Goal: Information Seeking & Learning: Find specific page/section

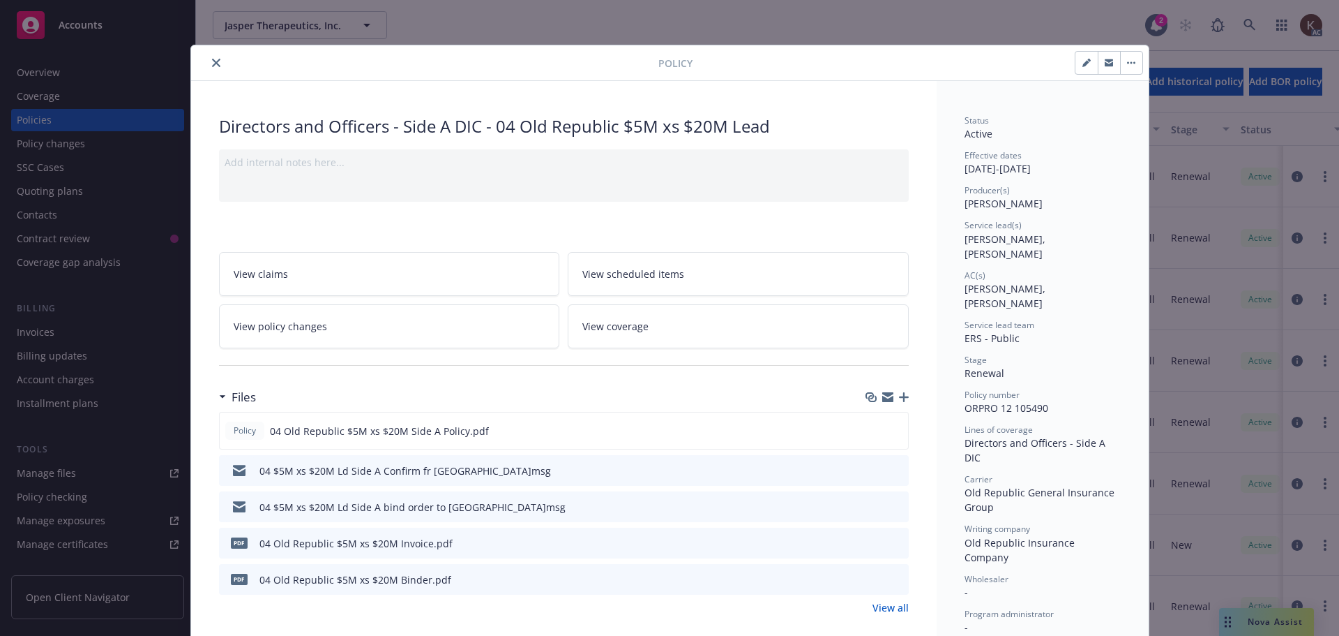
click at [212, 63] on icon "close" at bounding box center [216, 63] width 8 height 8
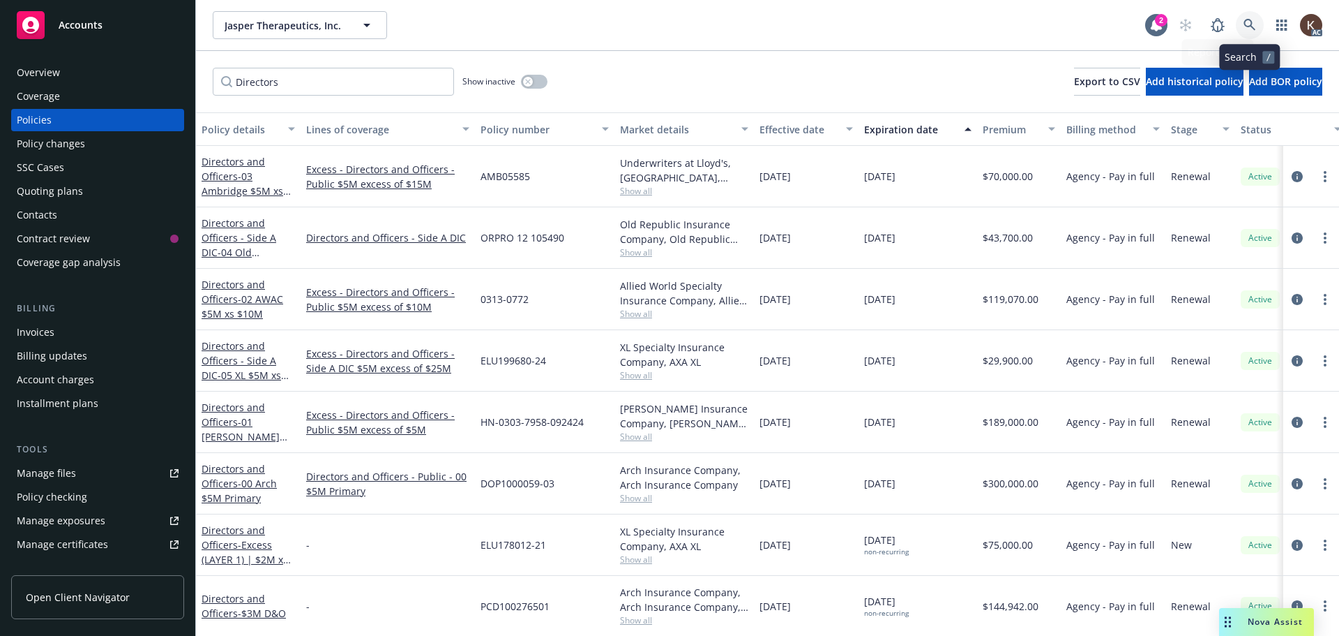
click at [1260, 25] on link at bounding box center [1250, 25] width 28 height 28
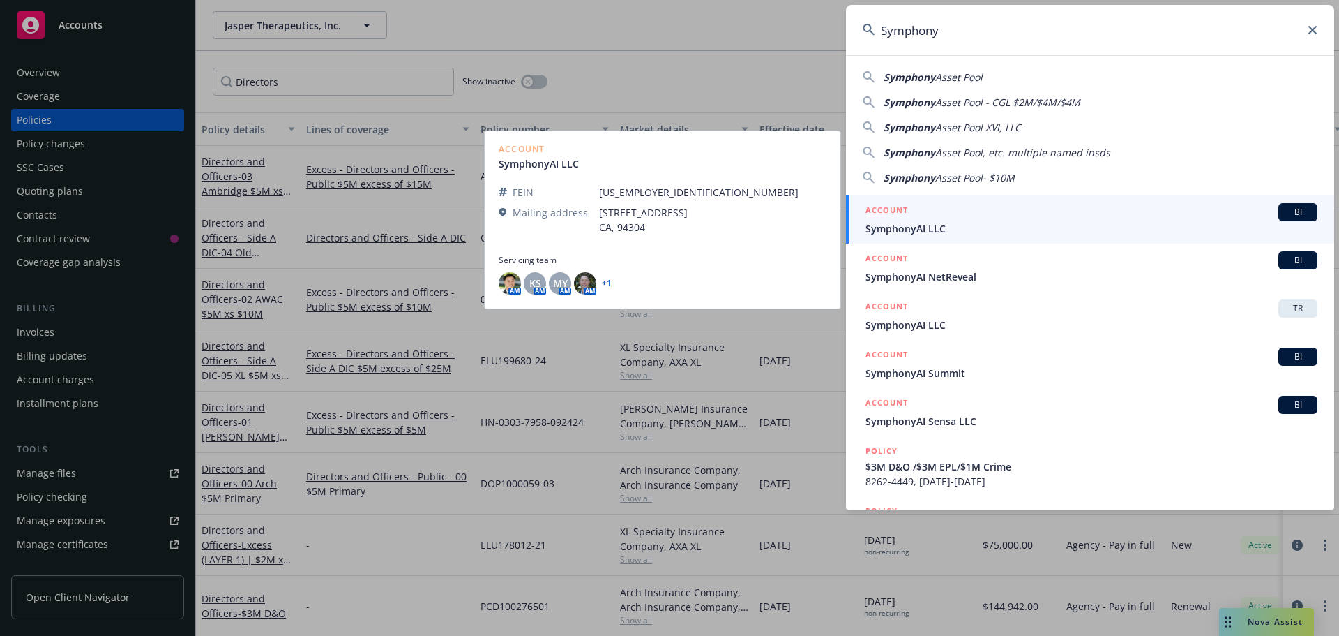
type input "Symphony"
click at [975, 225] on span "SymphonyAI LLC" at bounding box center [1092, 228] width 452 height 15
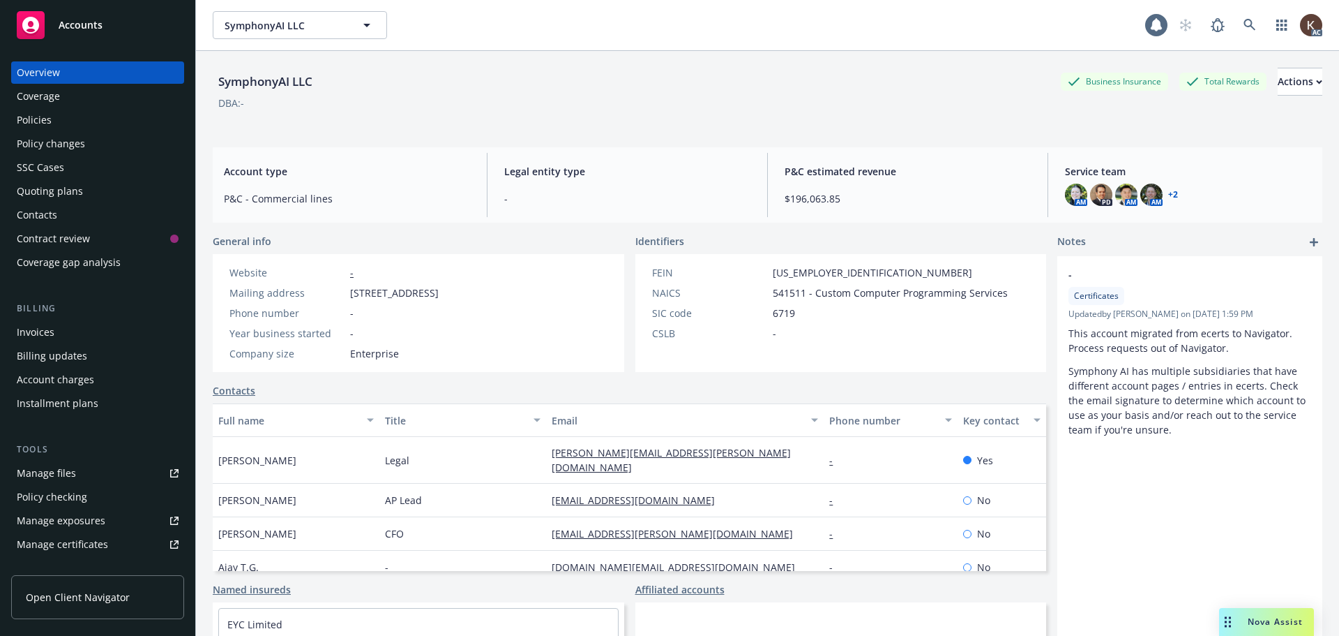
click at [71, 121] on div "Policies" at bounding box center [98, 120] width 162 height 22
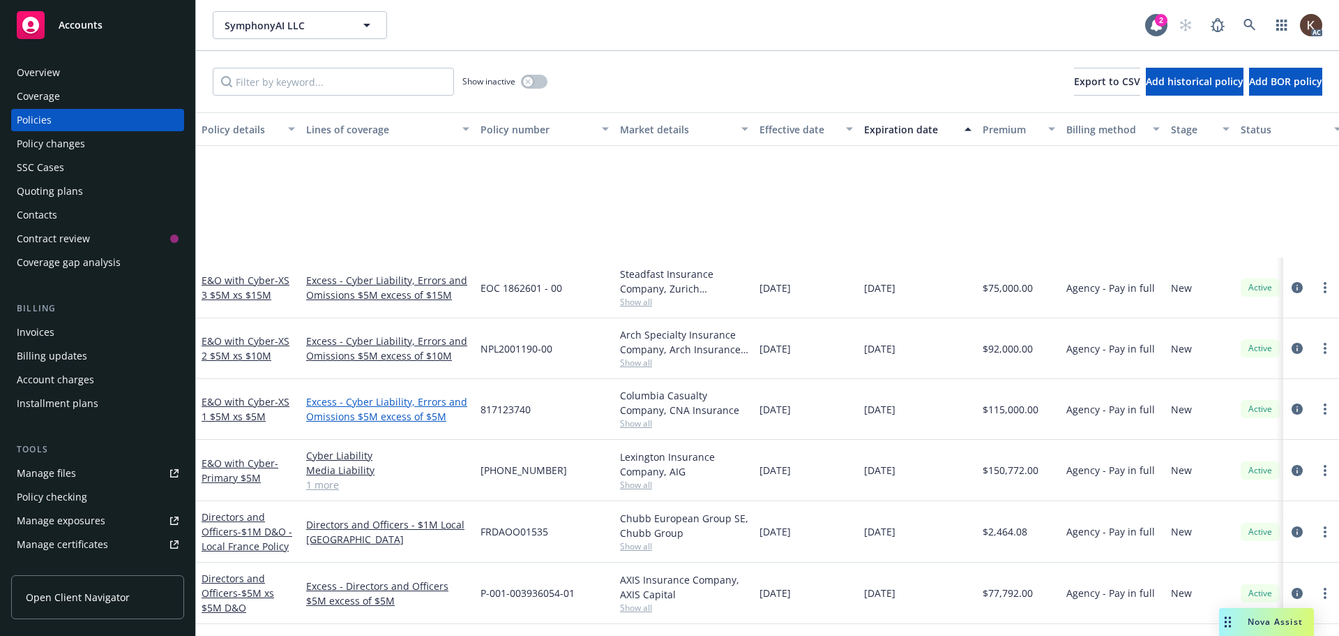
scroll to position [462, 0]
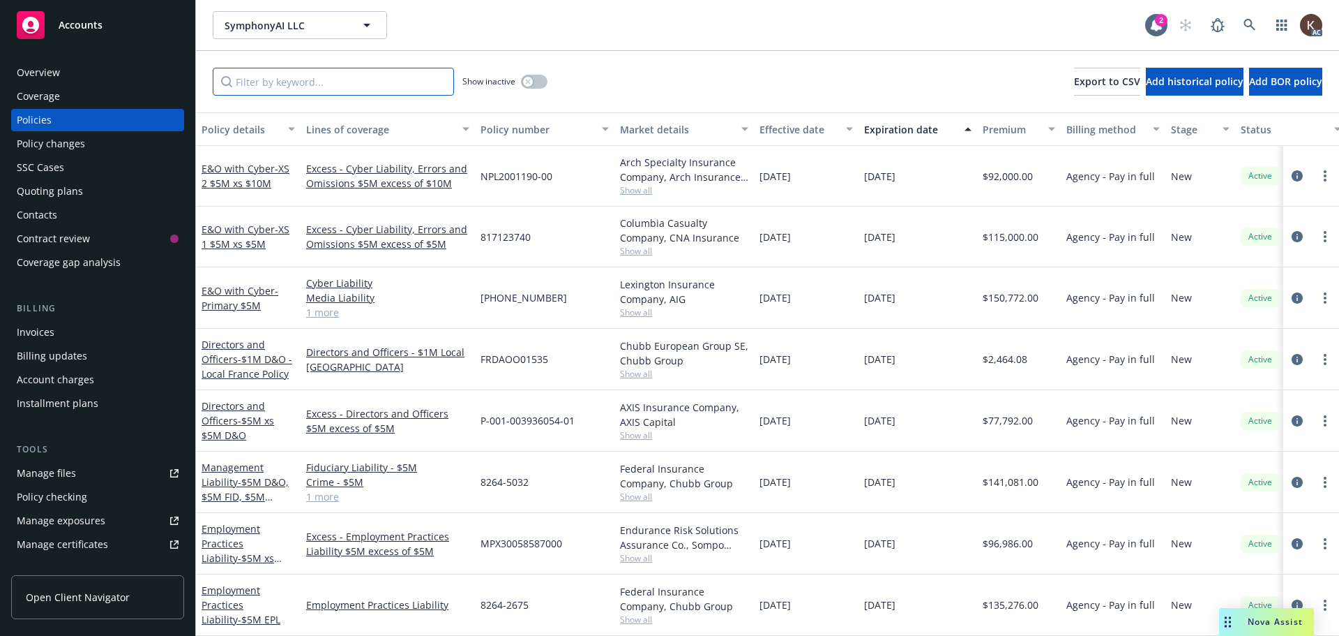
click at [301, 89] on input "Filter by keyword..." at bounding box center [333, 82] width 241 height 28
click at [249, 594] on link "Employment Practices Liability - $5M EPL" at bounding box center [241, 604] width 79 height 43
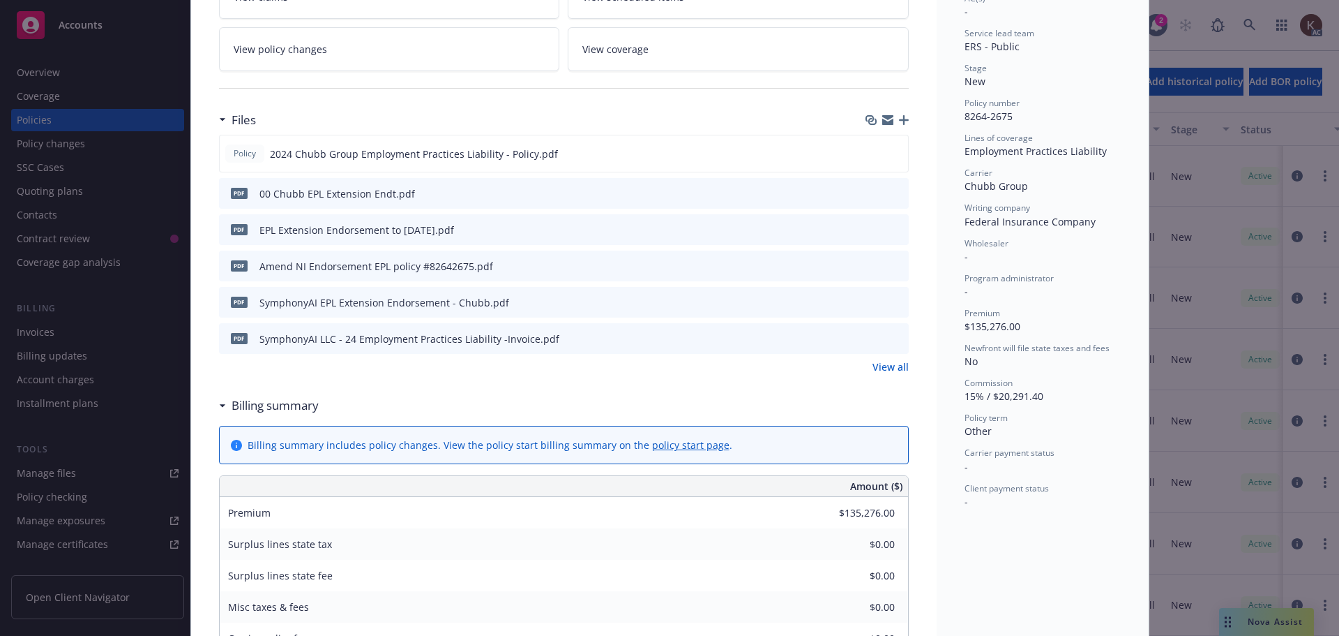
scroll to position [209, 0]
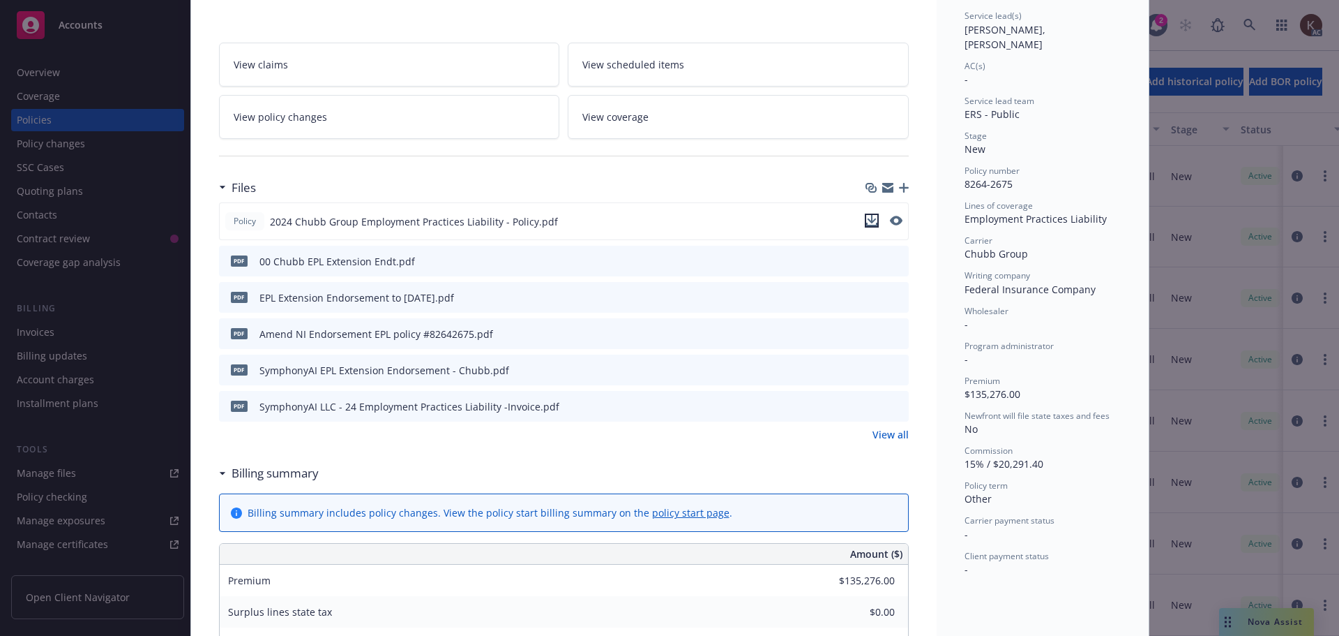
click at [866, 223] on icon "download file" at bounding box center [871, 220] width 11 height 11
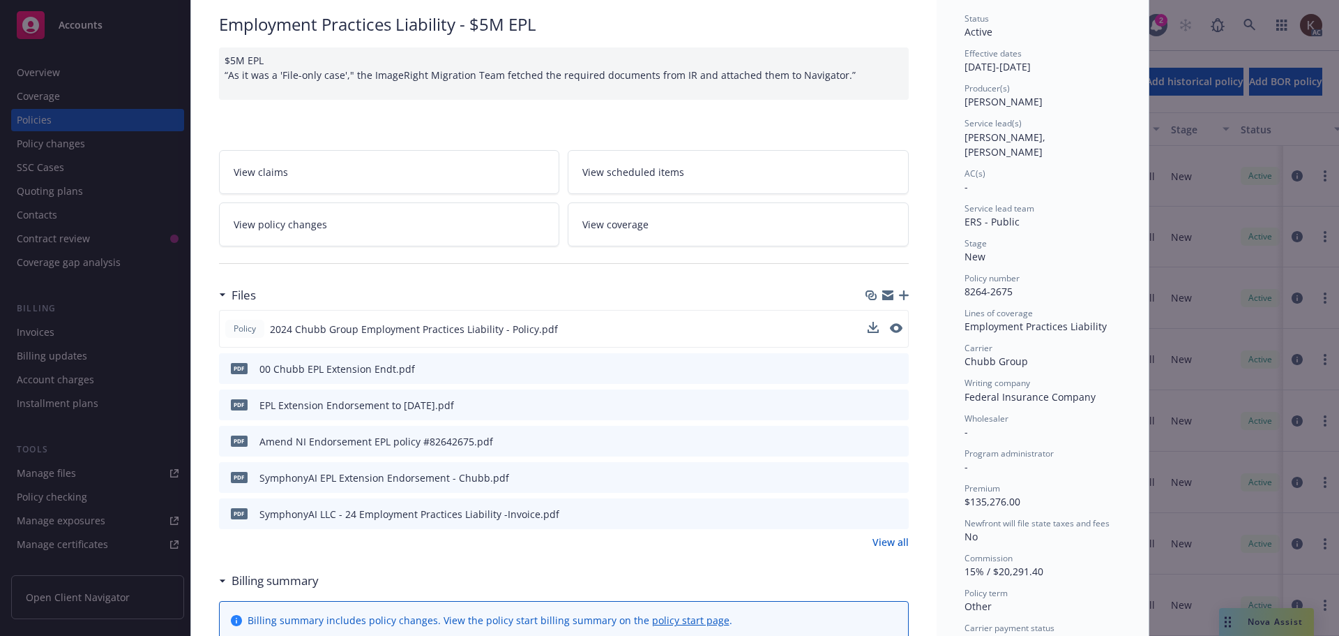
scroll to position [0, 0]
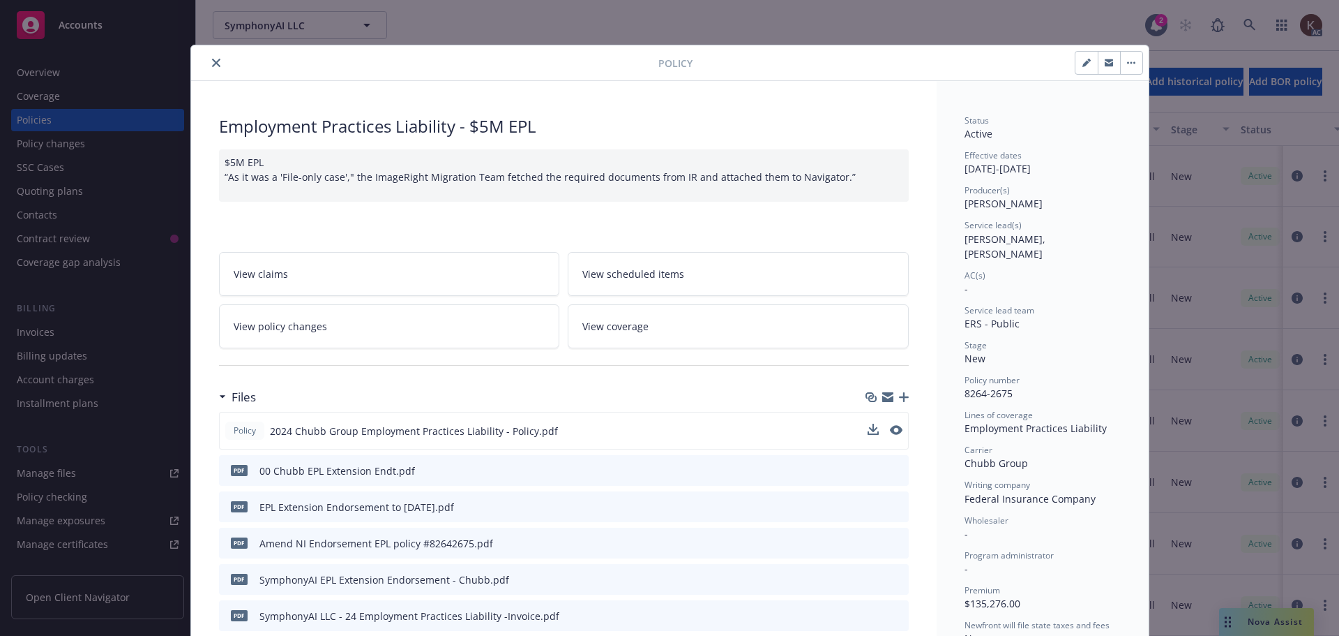
click at [216, 58] on button "close" at bounding box center [216, 62] width 17 height 17
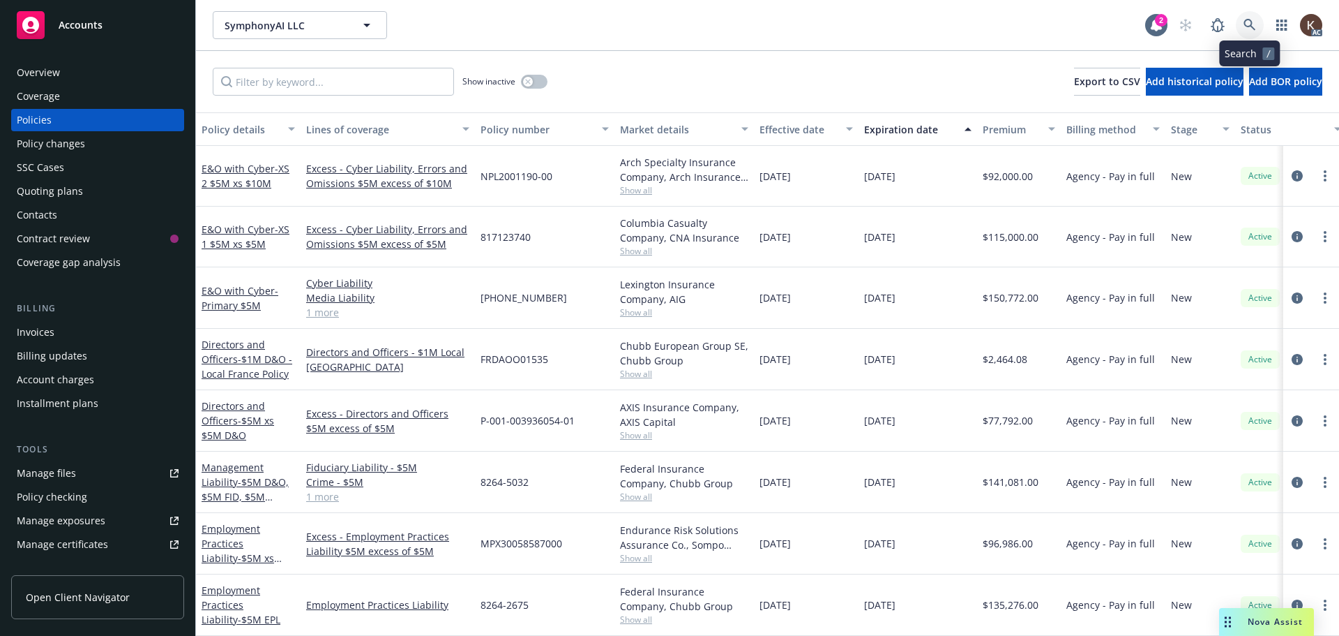
click at [1254, 20] on icon at bounding box center [1250, 25] width 13 height 13
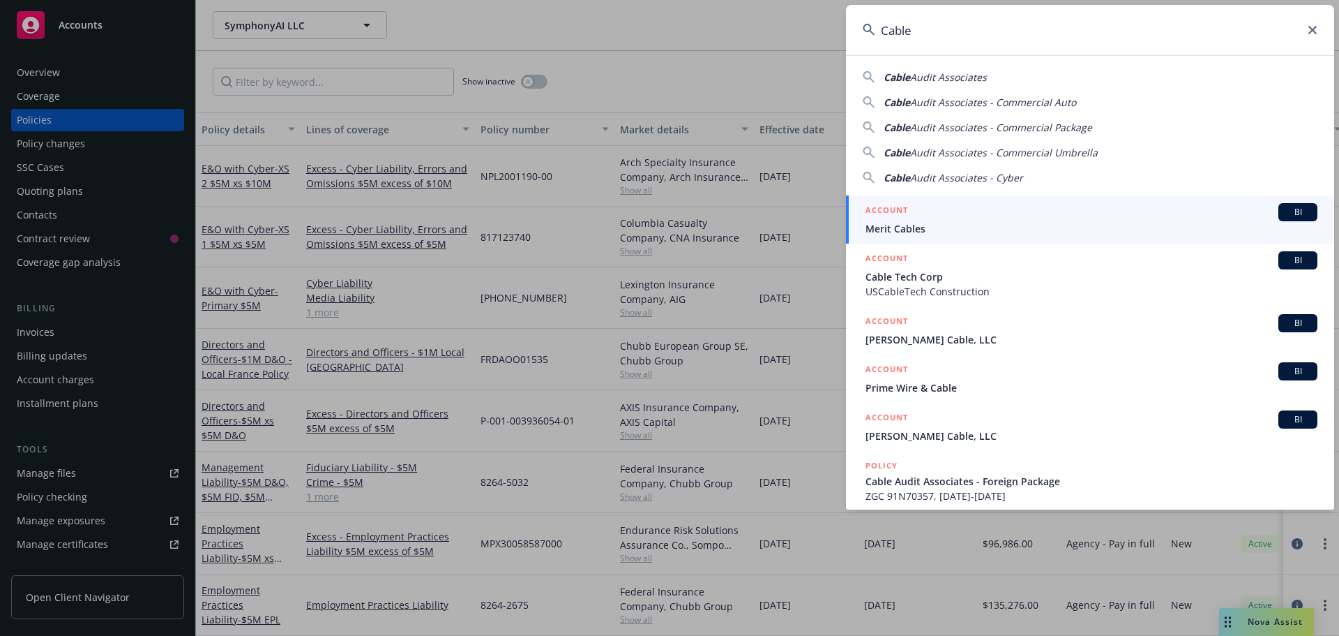
click at [1036, 70] on div "Cable Audit Associates" at bounding box center [1090, 77] width 455 height 15
type input "Cable Audit Associates"
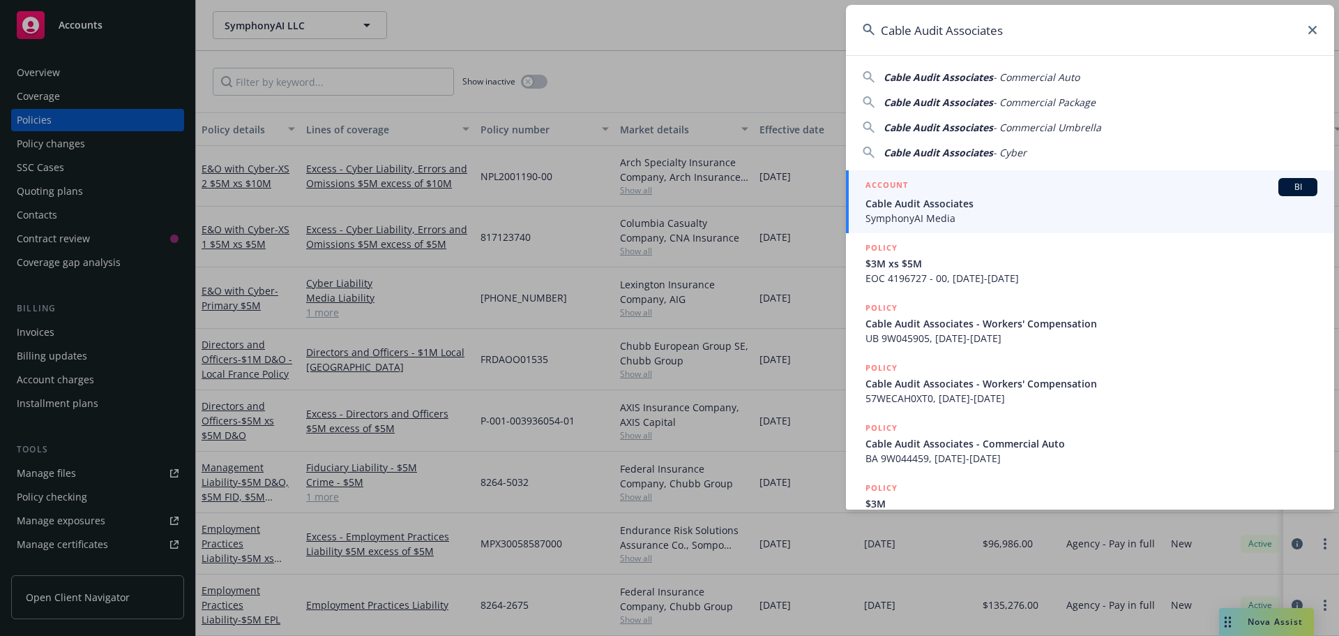
click at [1047, 194] on div "ACCOUNT BI" at bounding box center [1092, 187] width 452 height 18
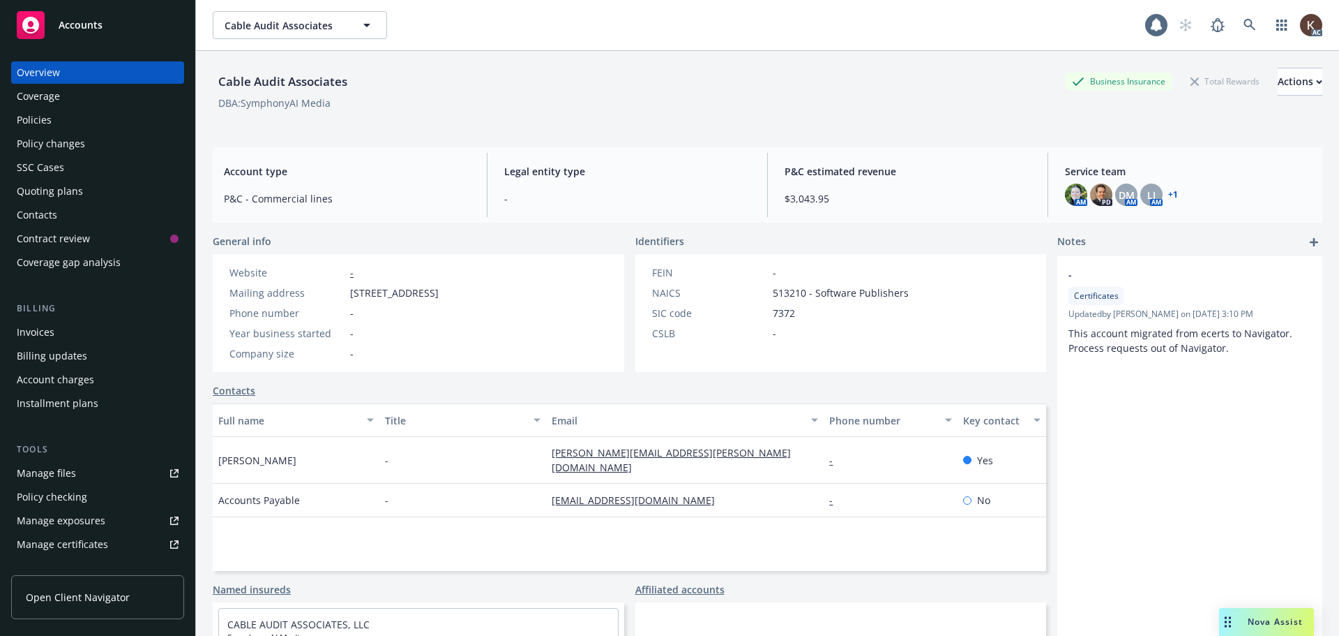
click at [50, 121] on div "Policies" at bounding box center [34, 120] width 35 height 22
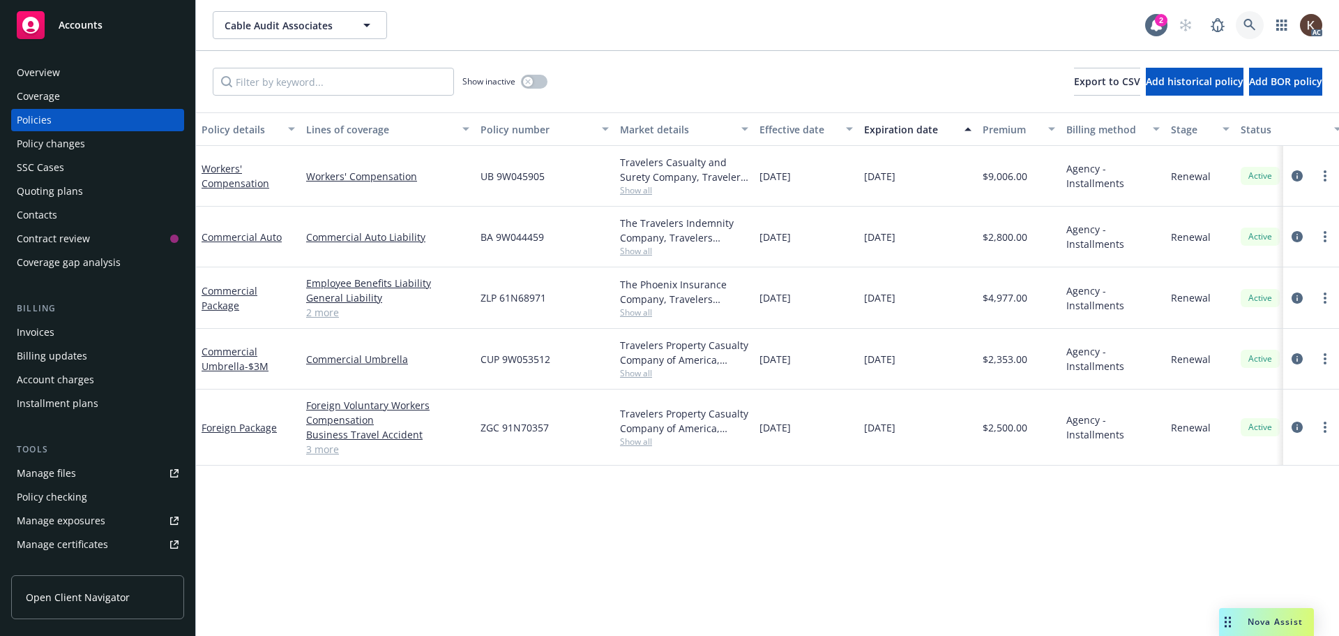
click at [1247, 26] on icon at bounding box center [1250, 25] width 12 height 12
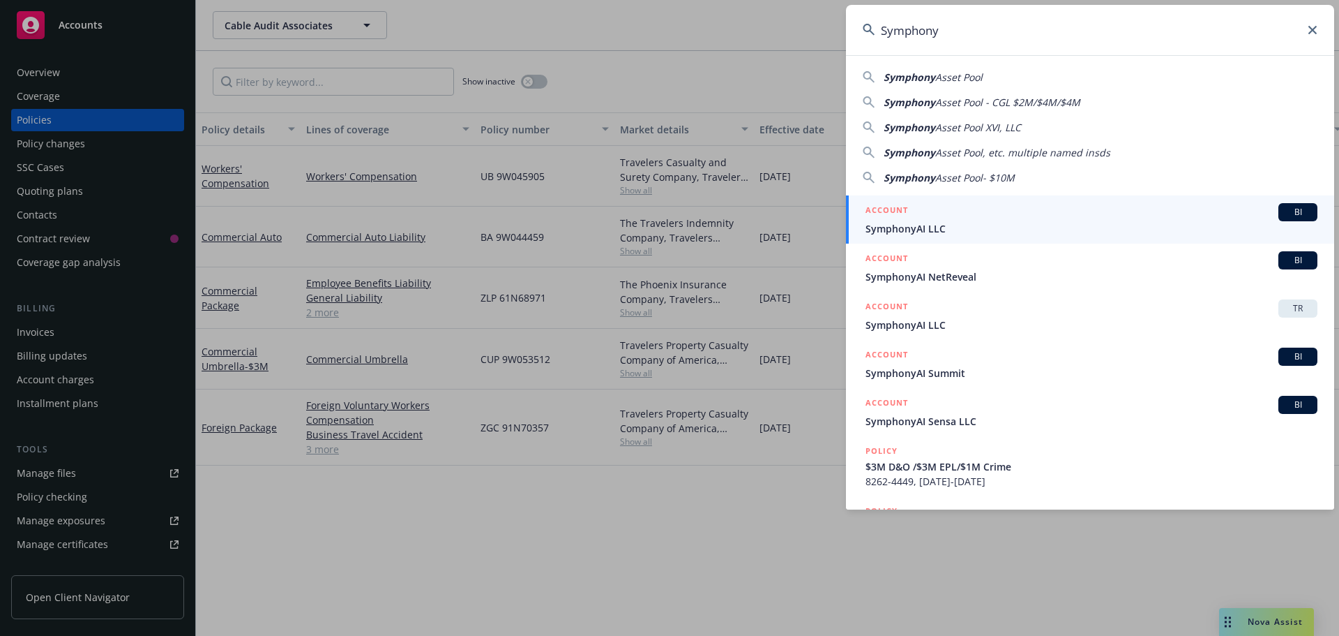
type input "Symphony"
click at [1042, 225] on span "SymphonyAI LLC" at bounding box center [1092, 228] width 452 height 15
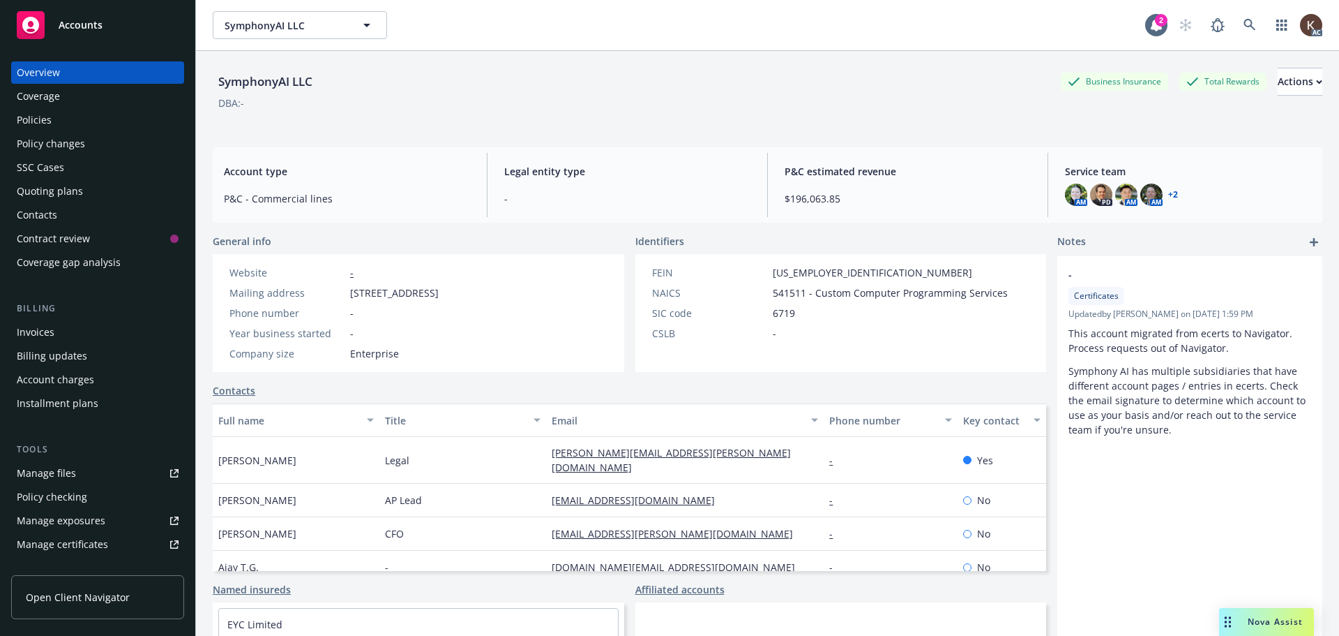
click at [72, 119] on div "Policies" at bounding box center [98, 120] width 162 height 22
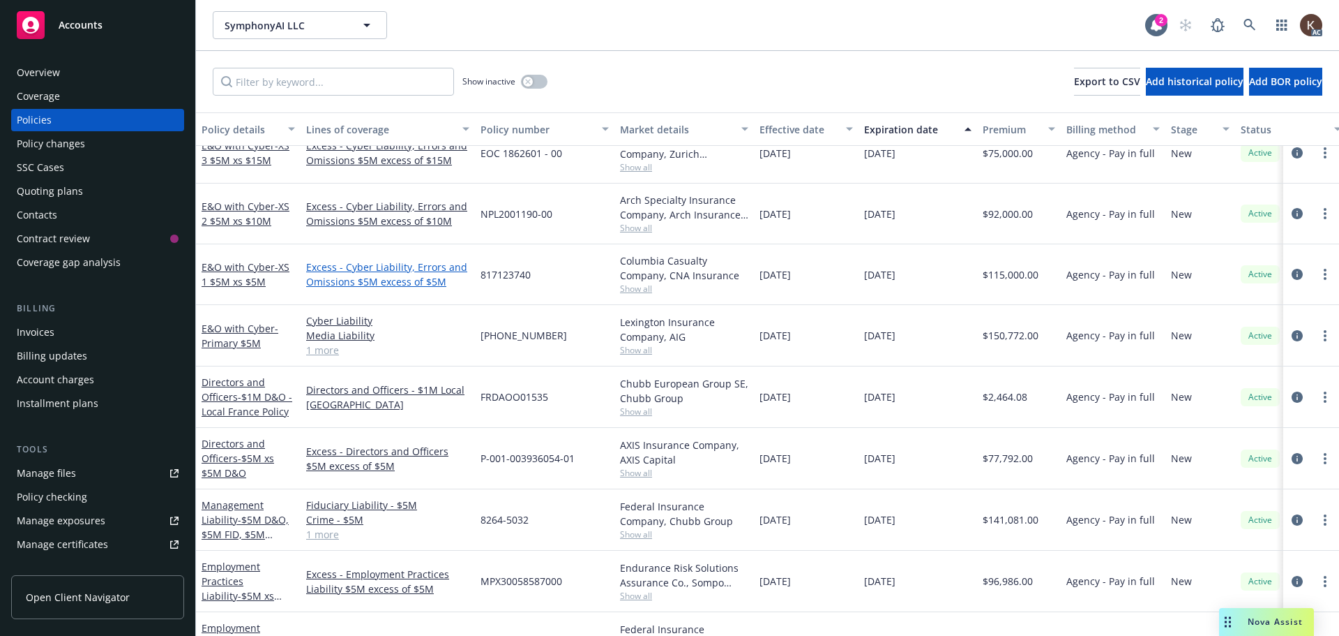
scroll to position [462, 0]
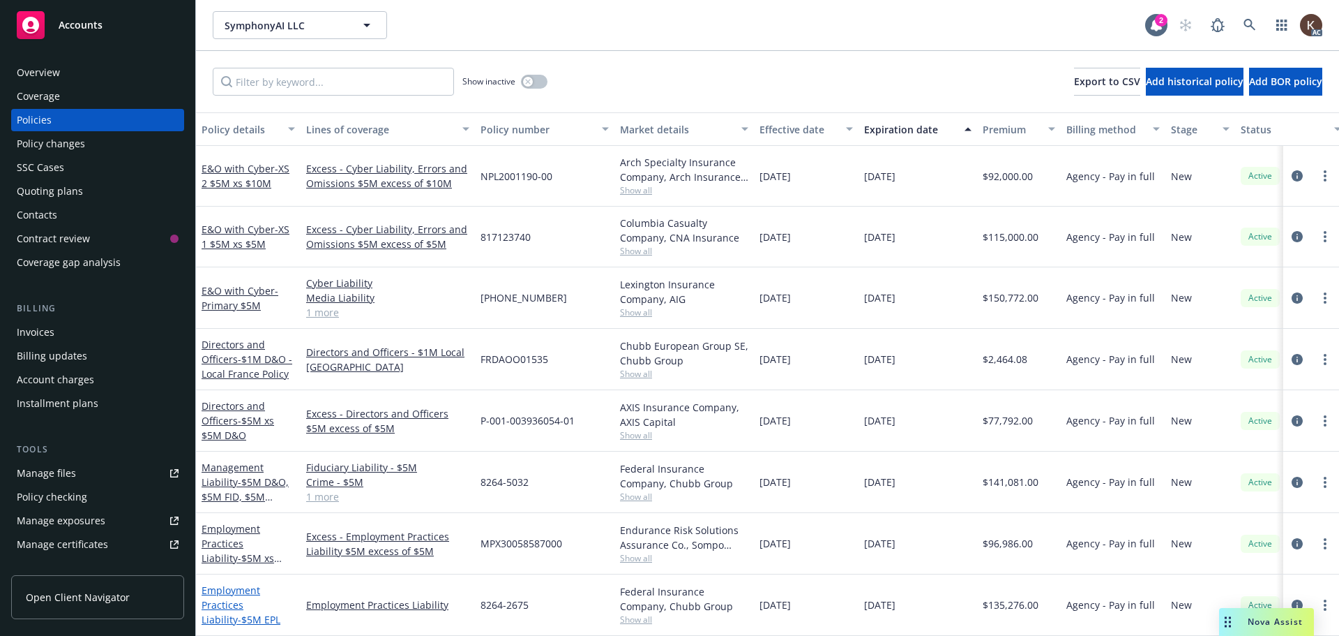
click at [239, 588] on link "Employment Practices Liability - $5M EPL" at bounding box center [241, 604] width 79 height 43
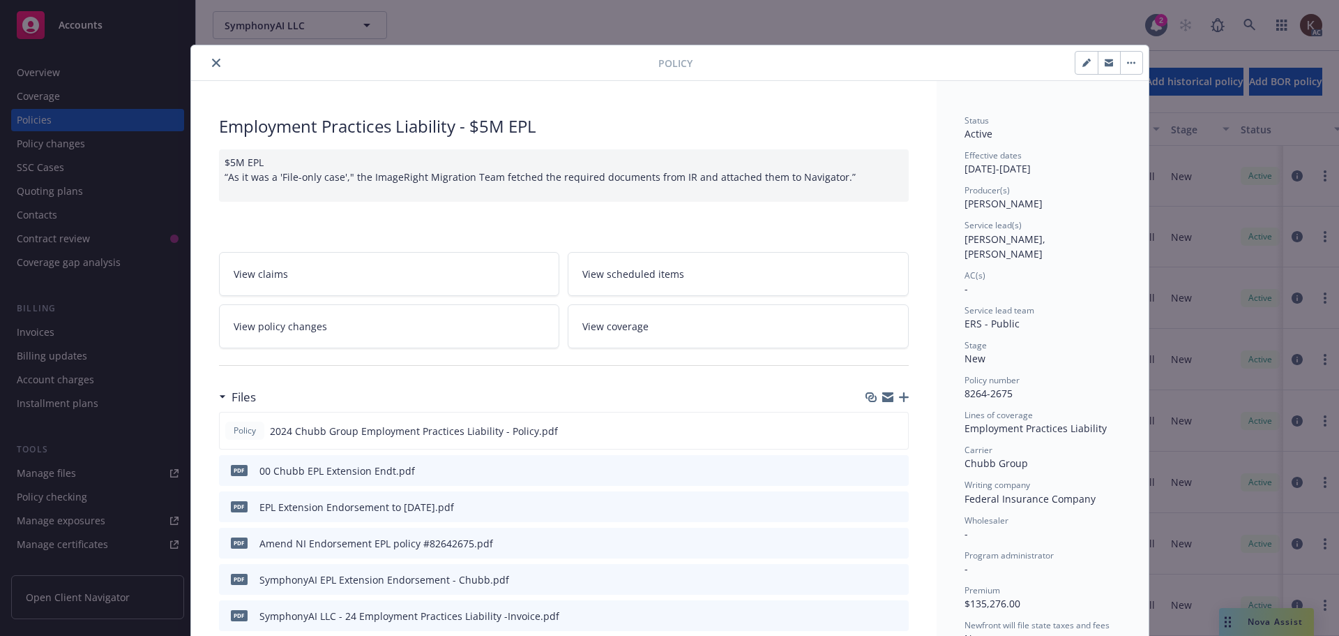
scroll to position [42, 0]
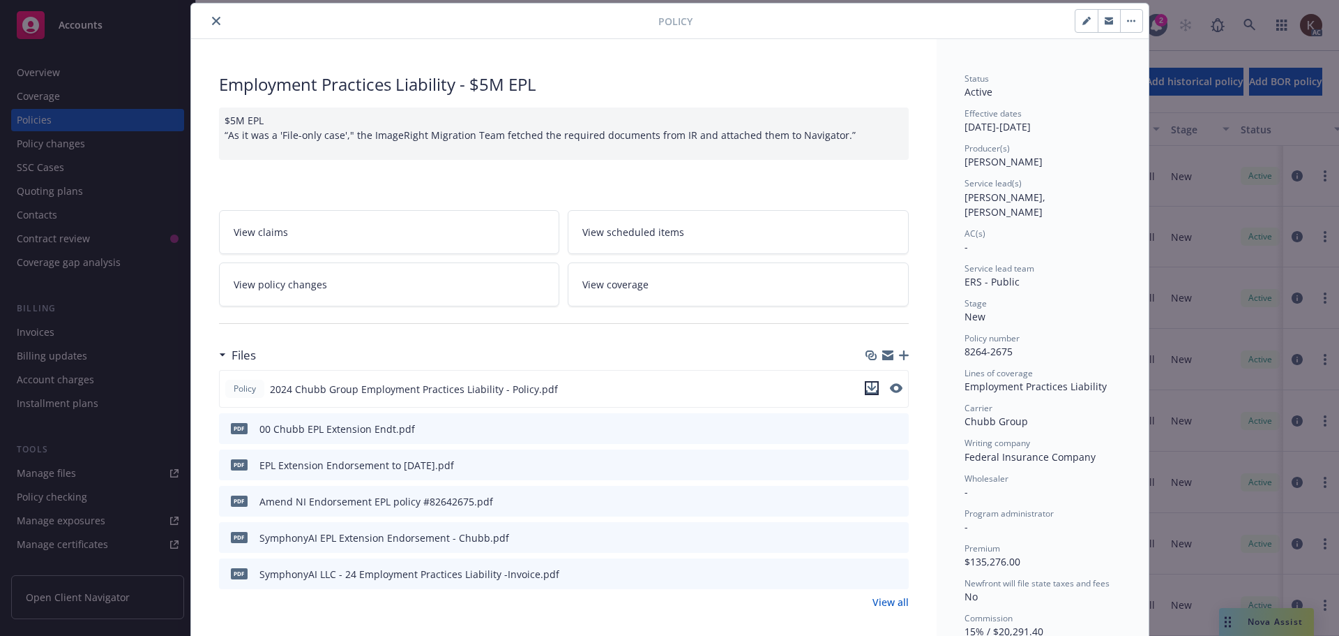
click at [867, 388] on icon "download file" at bounding box center [871, 386] width 9 height 8
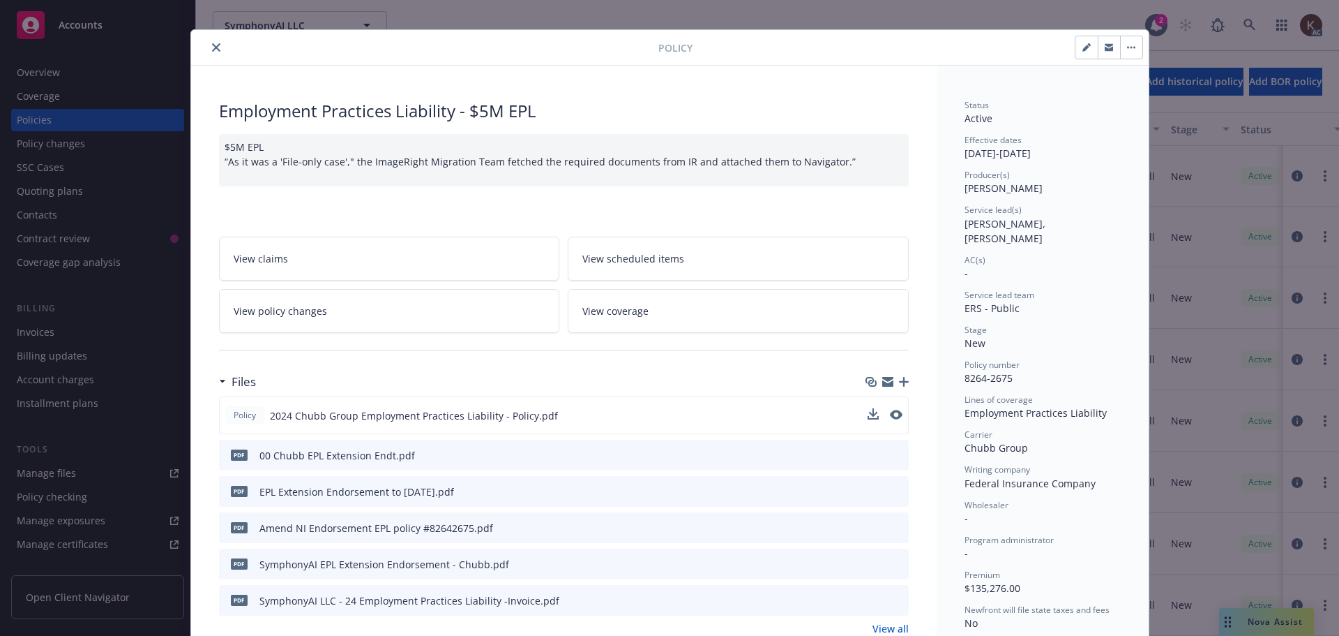
scroll to position [0, 0]
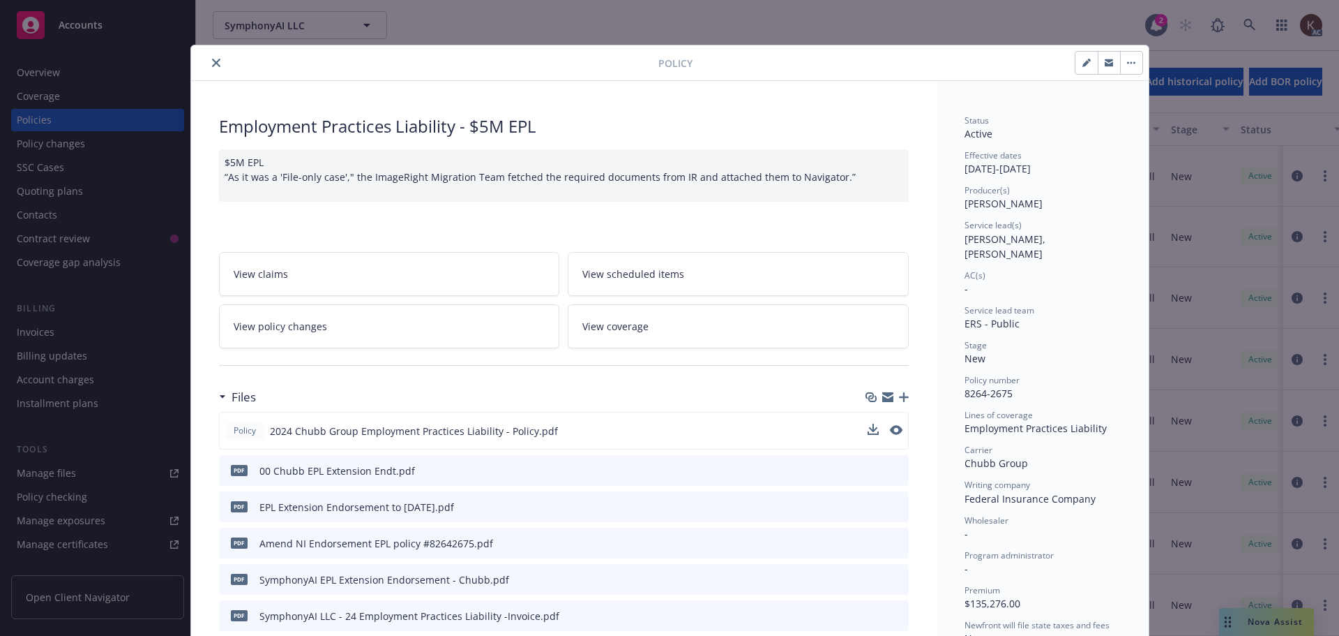
click at [212, 61] on icon "close" at bounding box center [216, 63] width 8 height 8
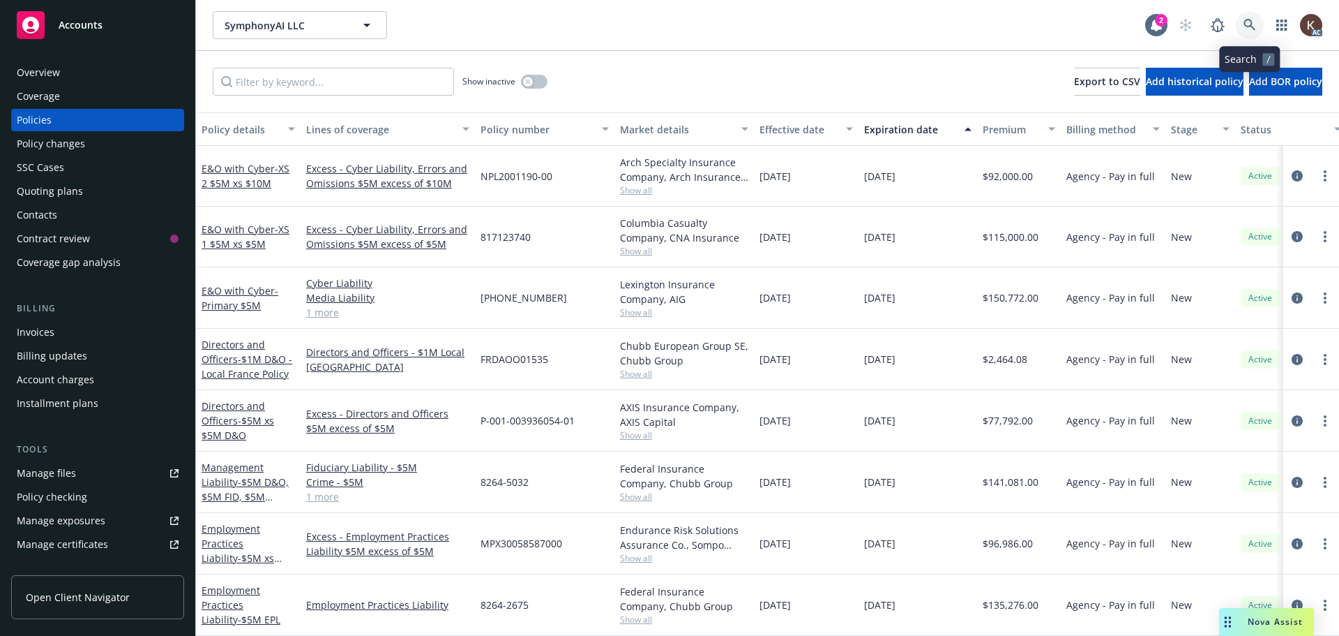
click at [1256, 20] on link at bounding box center [1250, 25] width 28 height 28
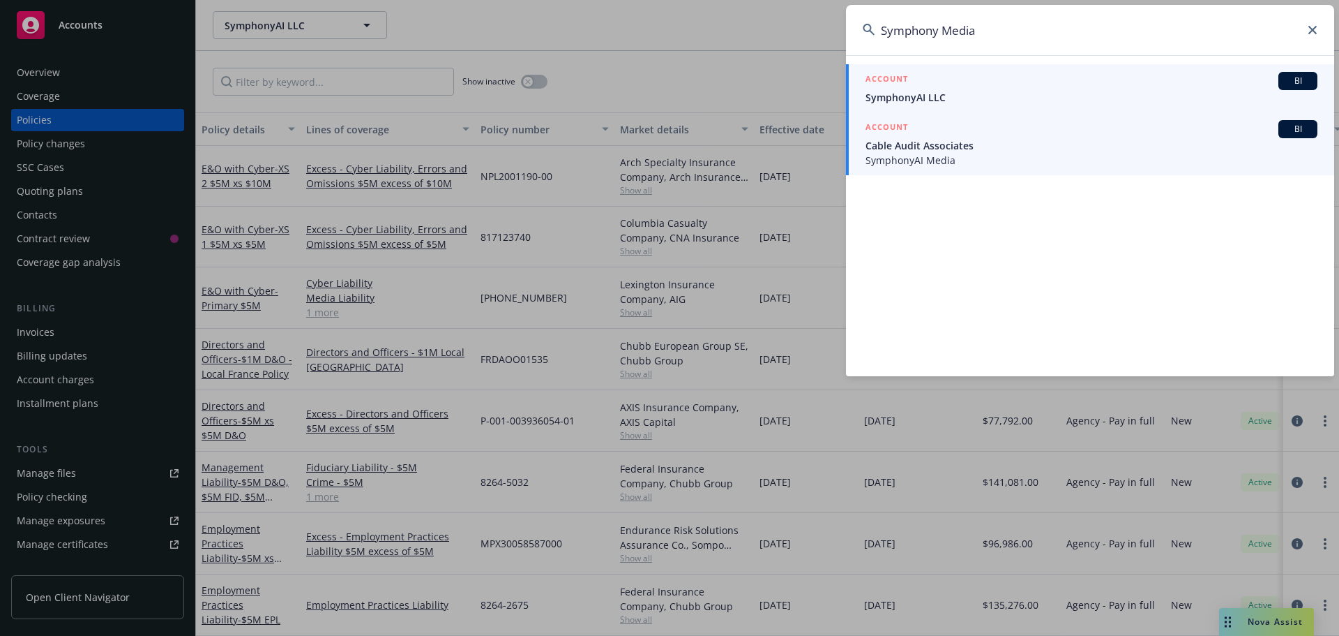
type input "Symphony Media"
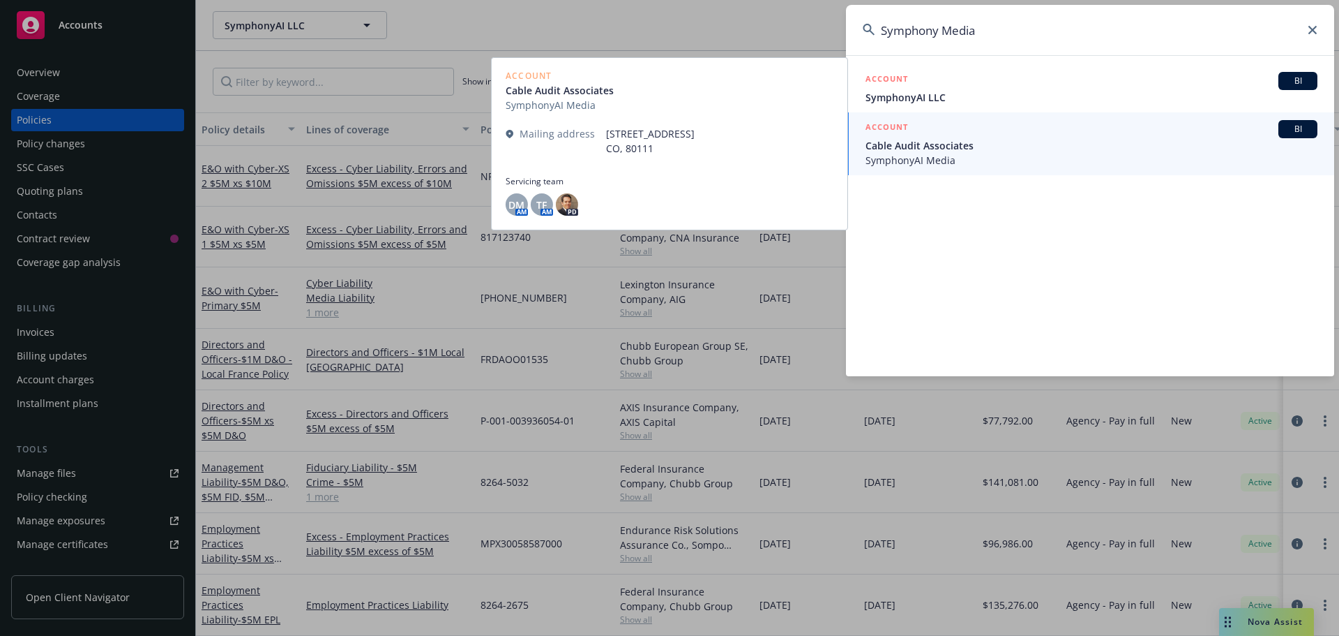
click at [933, 140] on span "Cable Audit Associates" at bounding box center [1092, 145] width 452 height 15
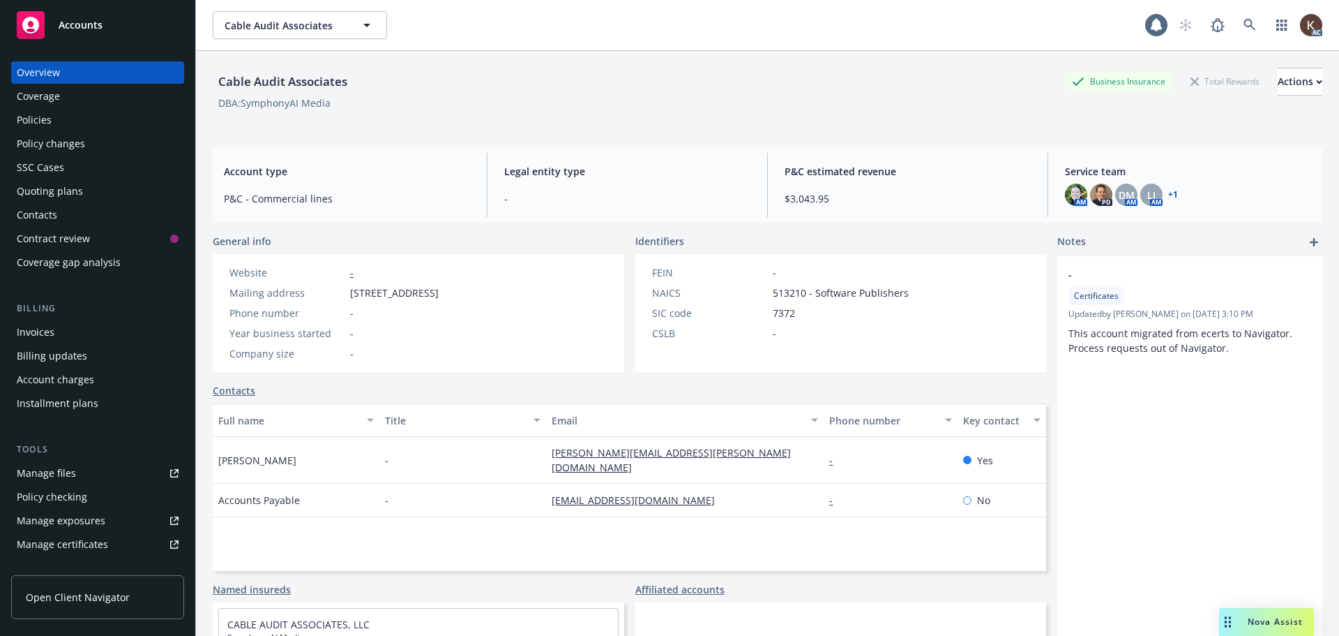
click at [77, 102] on div "Coverage" at bounding box center [98, 96] width 162 height 22
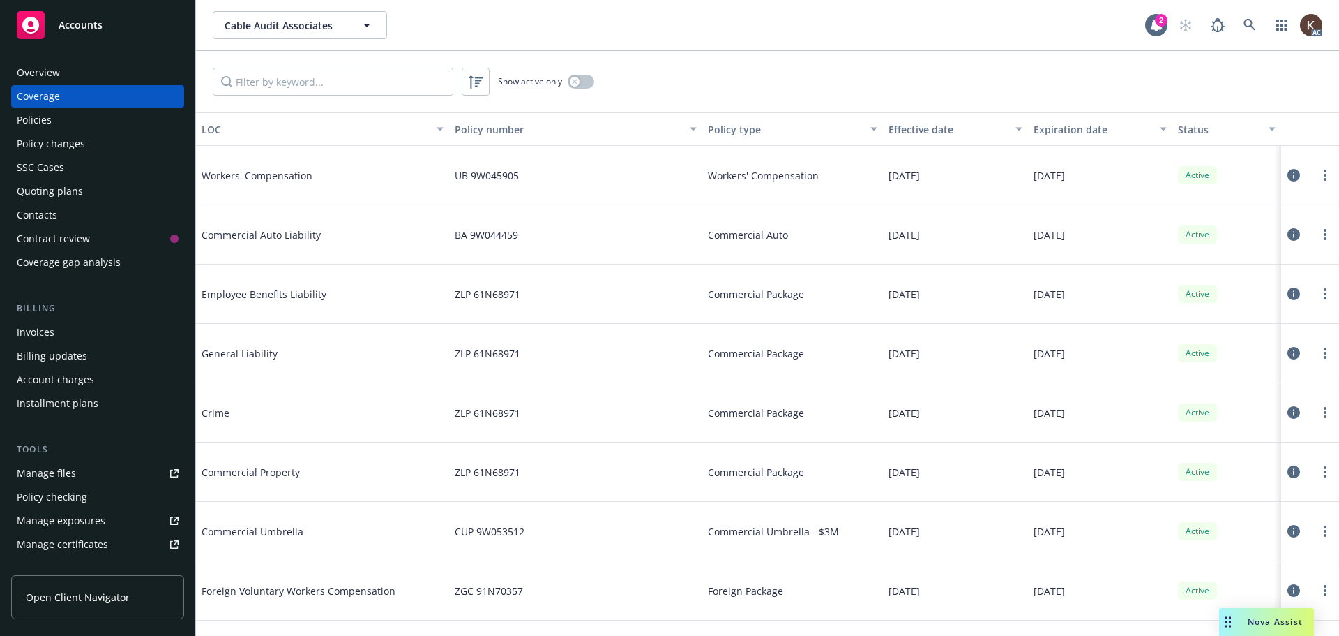
click at [117, 121] on div "Policies" at bounding box center [98, 120] width 162 height 22
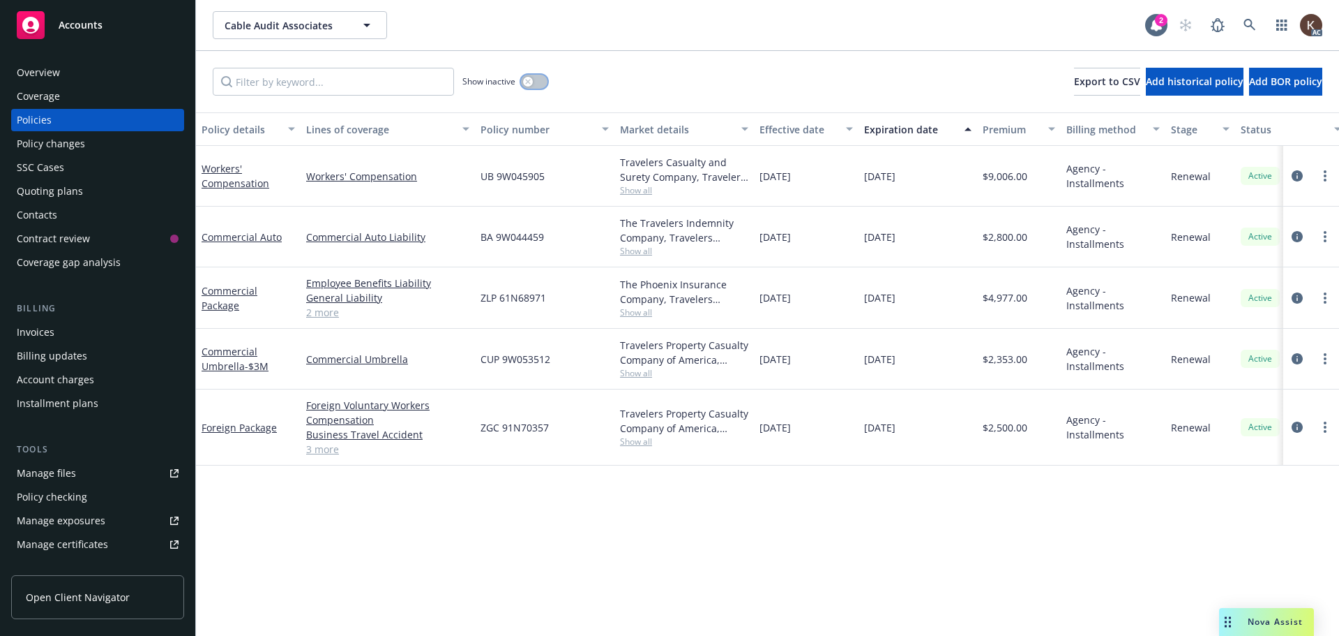
click at [523, 77] on button "button" at bounding box center [534, 82] width 27 height 14
